Goal: Task Accomplishment & Management: Complete application form

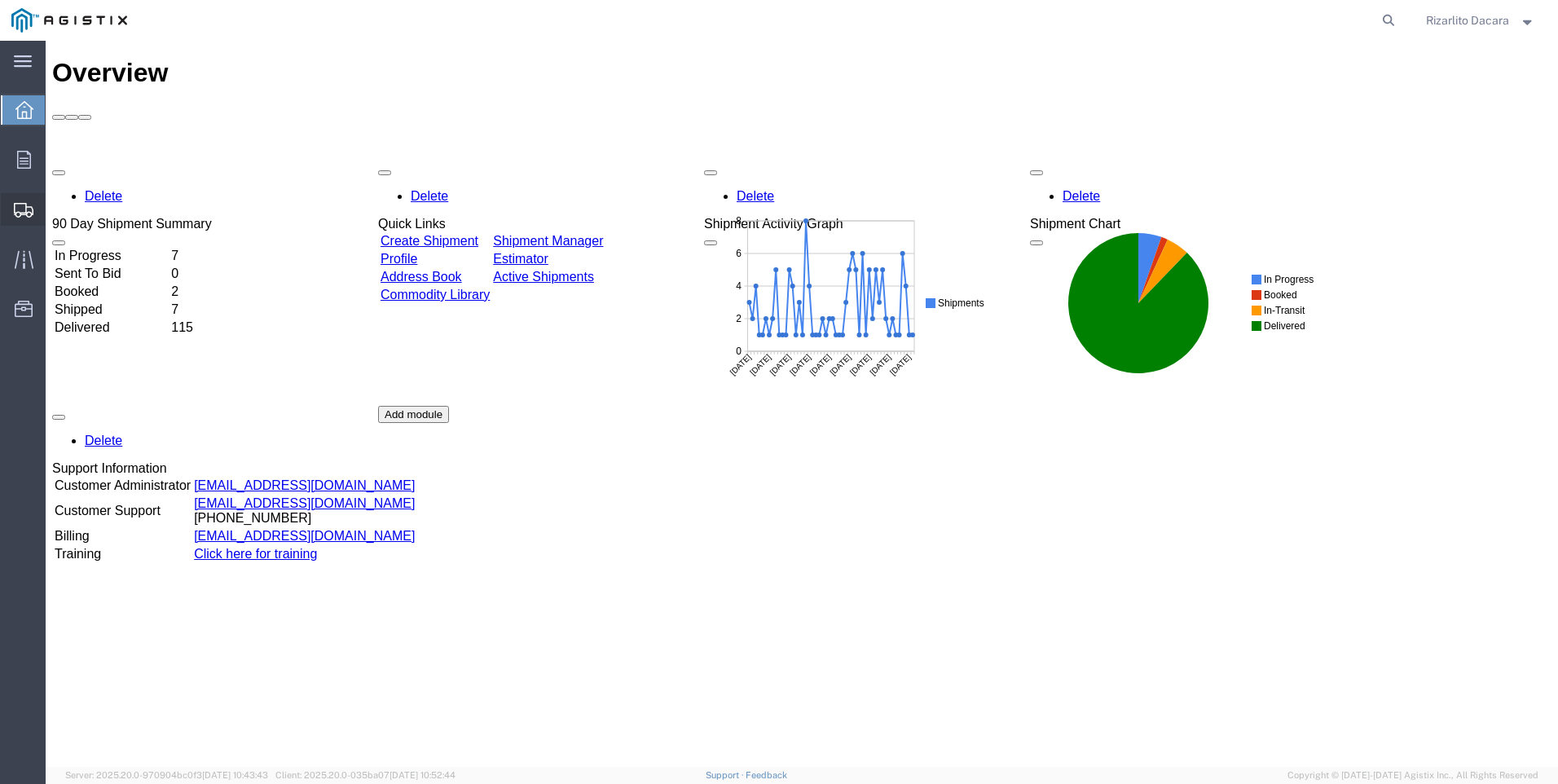
click at [0, 0] on span "Create Shipment" at bounding box center [0, 0] width 0 height 0
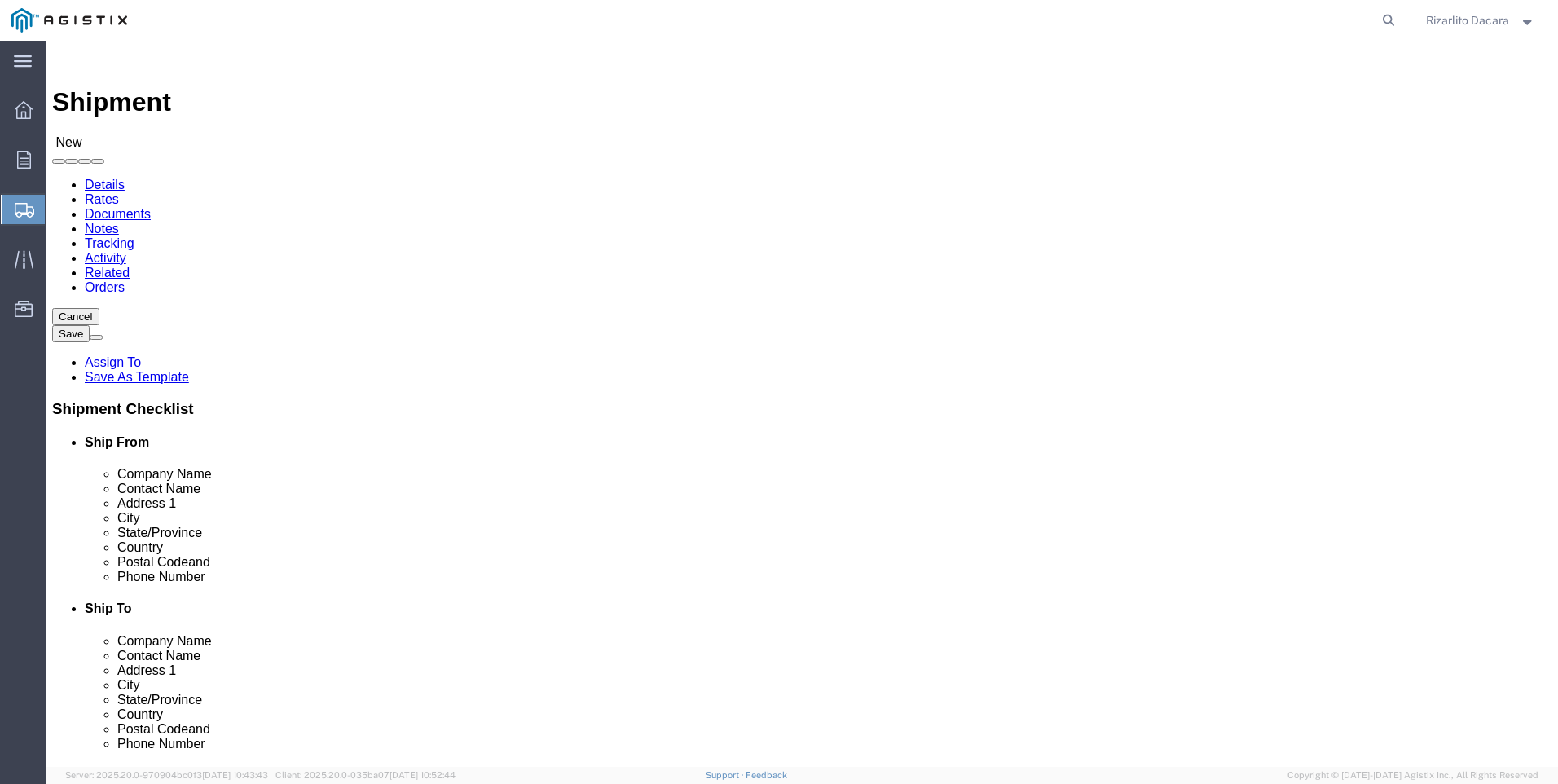
select select
click select "Select MRC Global ([PERSON_NAME] Corp) PG&E"
select select "9596"
click select "Select MRC Global ([PERSON_NAME] Corp) PG&E"
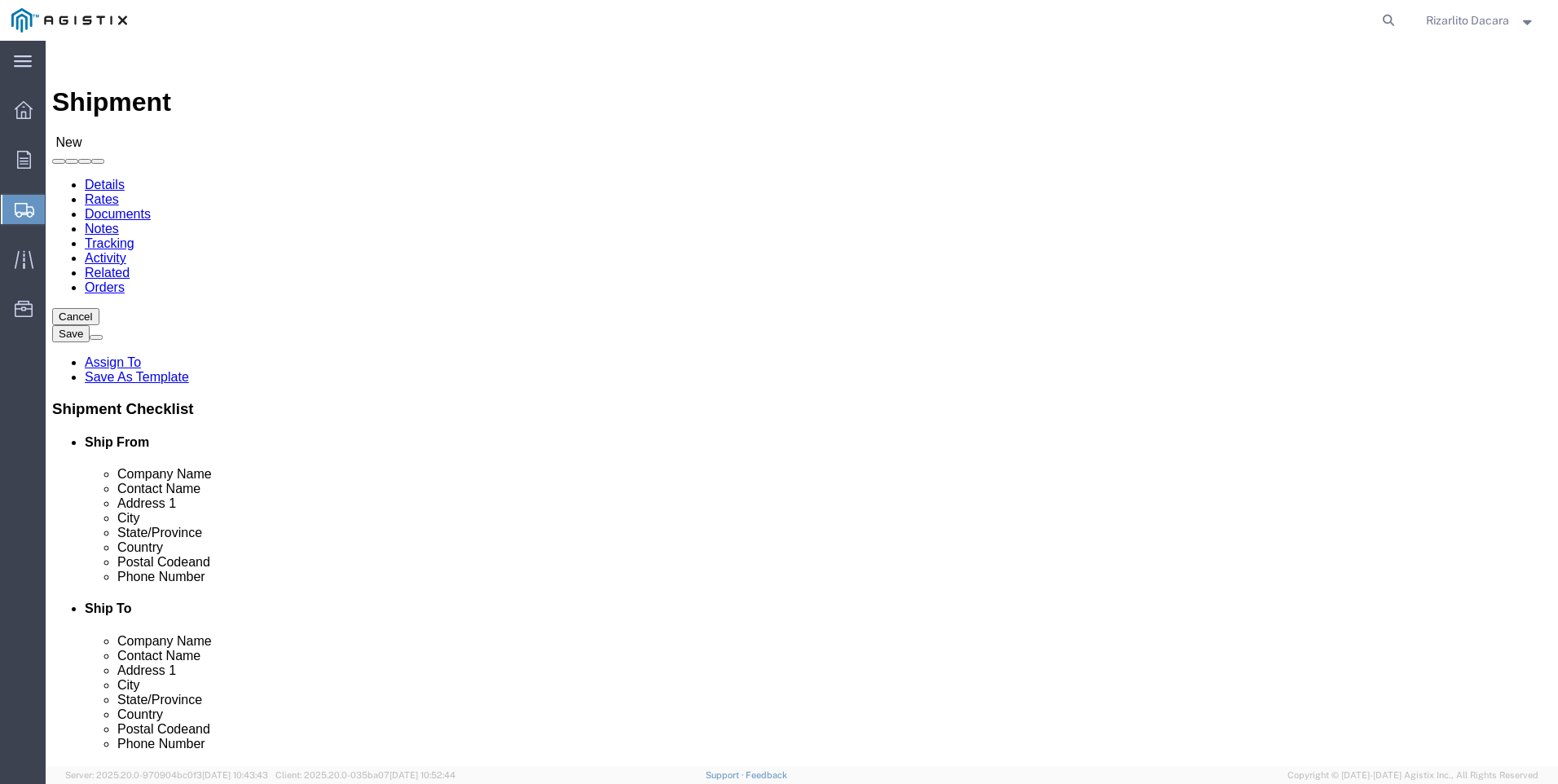
select select
